Goal: Transaction & Acquisition: Subscribe to service/newsletter

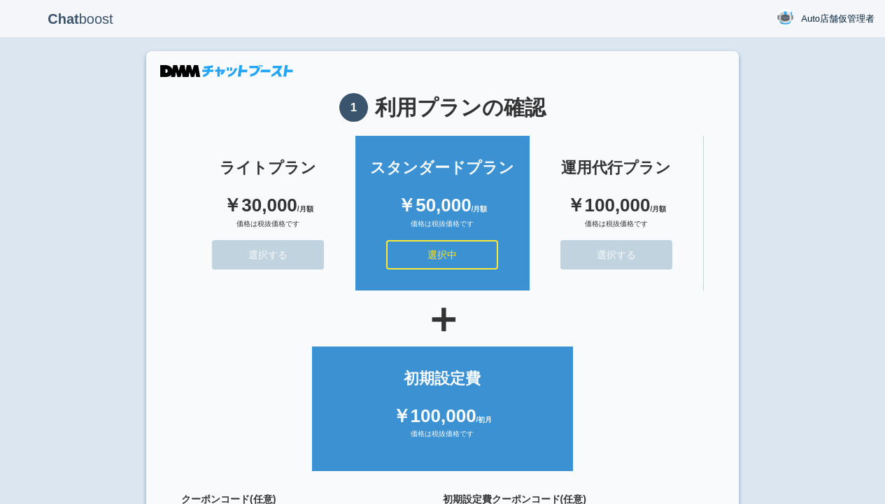
scroll to position [125, 0]
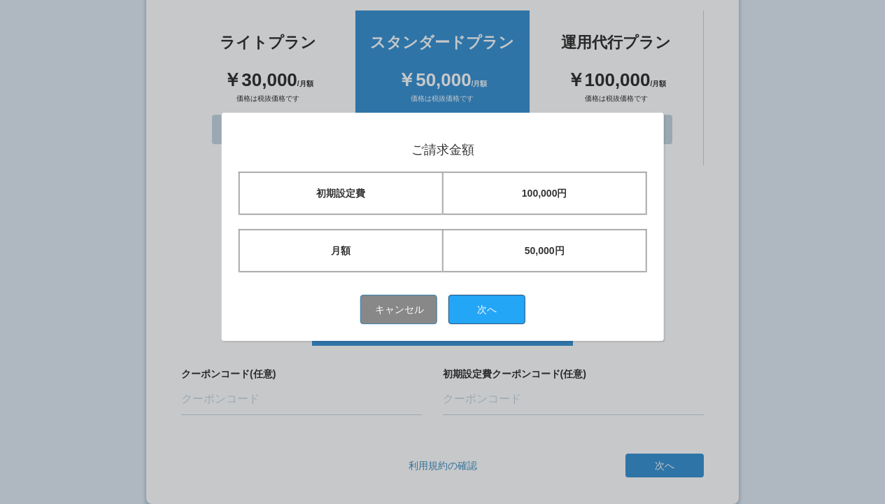
click at [492, 309] on button "次へ" at bounding box center [486, 309] width 77 height 29
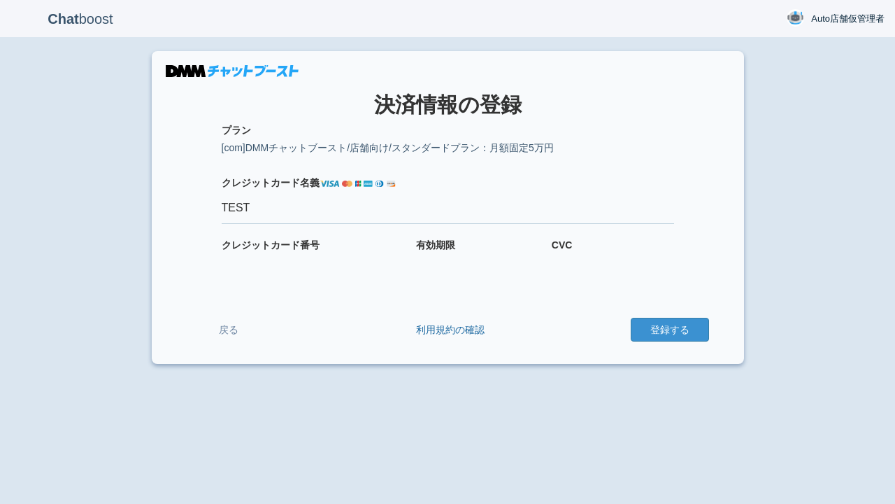
type input "TEST"
click at [669, 329] on button "登録する" at bounding box center [670, 330] width 78 height 24
